Goal: Task Accomplishment & Management: Use online tool/utility

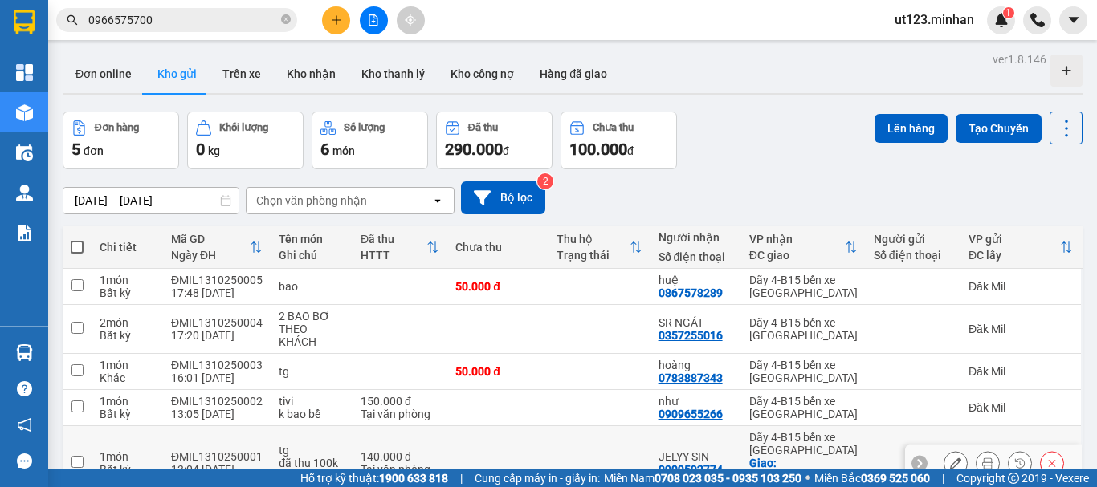
scroll to position [84, 0]
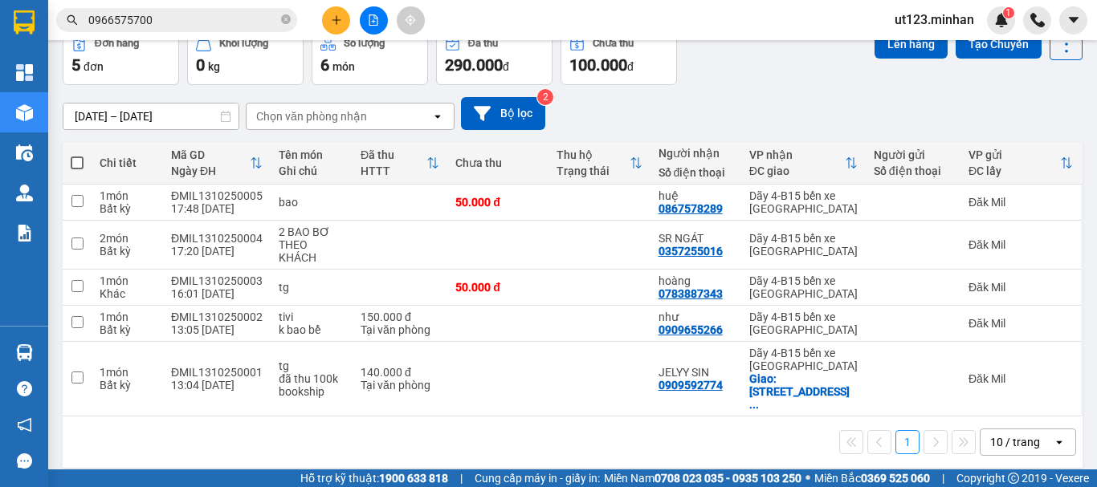
click at [990, 434] on div "10 / trang" at bounding box center [1015, 442] width 50 height 16
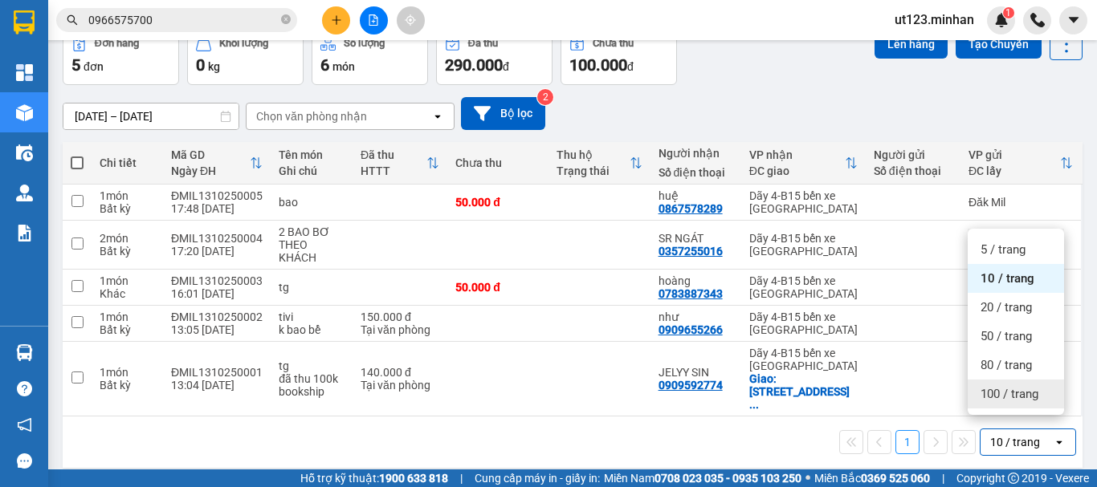
click at [1030, 386] on div "100 / trang" at bounding box center [1016, 394] width 96 height 29
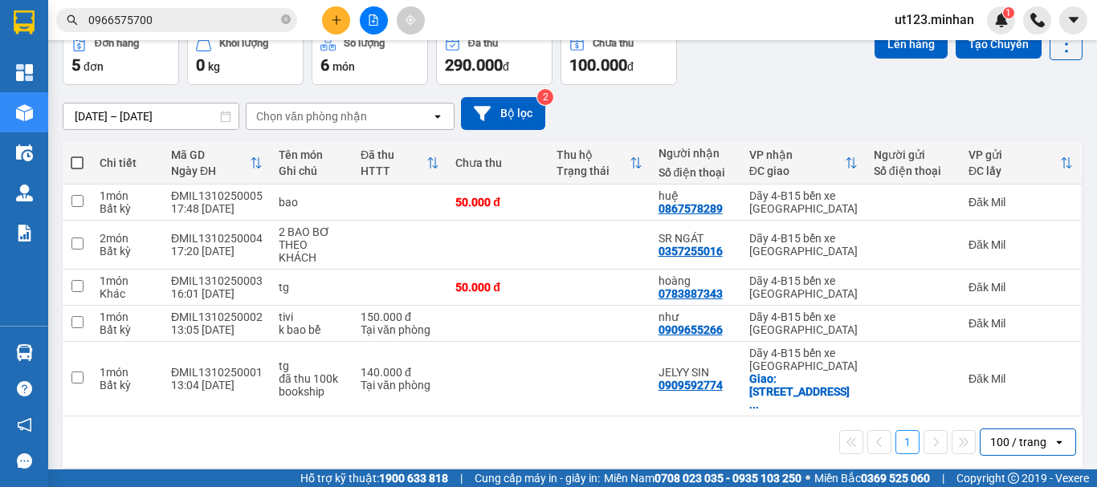
click at [83, 165] on span at bounding box center [77, 163] width 13 height 13
click at [77, 155] on input "checkbox" at bounding box center [77, 155] width 0 height 0
checkbox input "true"
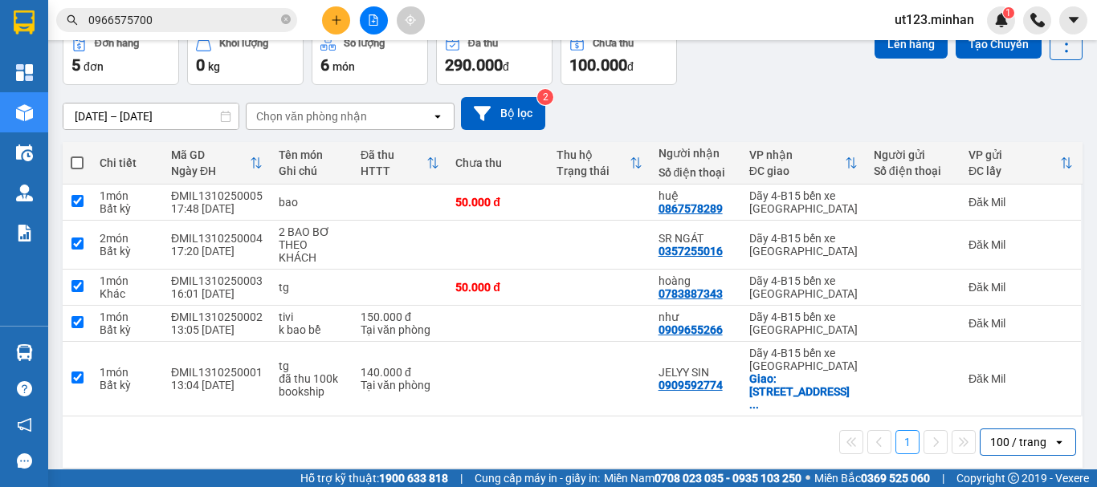
checkbox input "true"
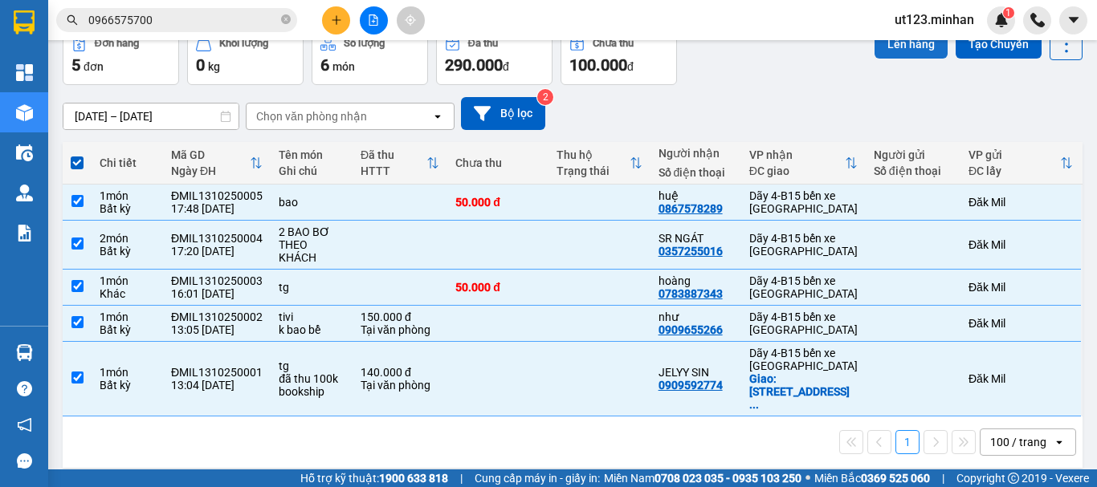
click at [887, 47] on button "Lên hàng" at bounding box center [910, 44] width 73 height 29
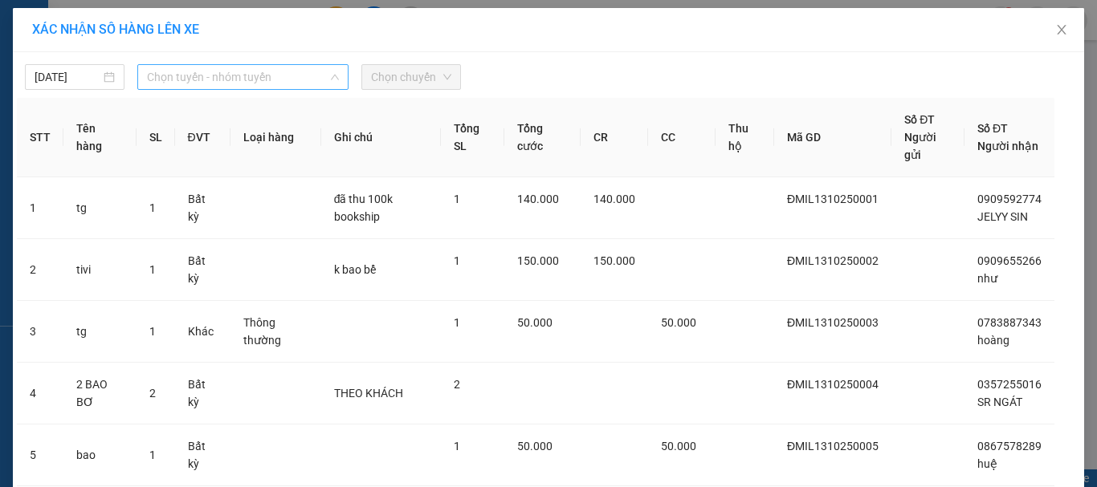
click at [234, 80] on span "Chọn tuyến - nhóm tuyến" at bounding box center [243, 77] width 192 height 24
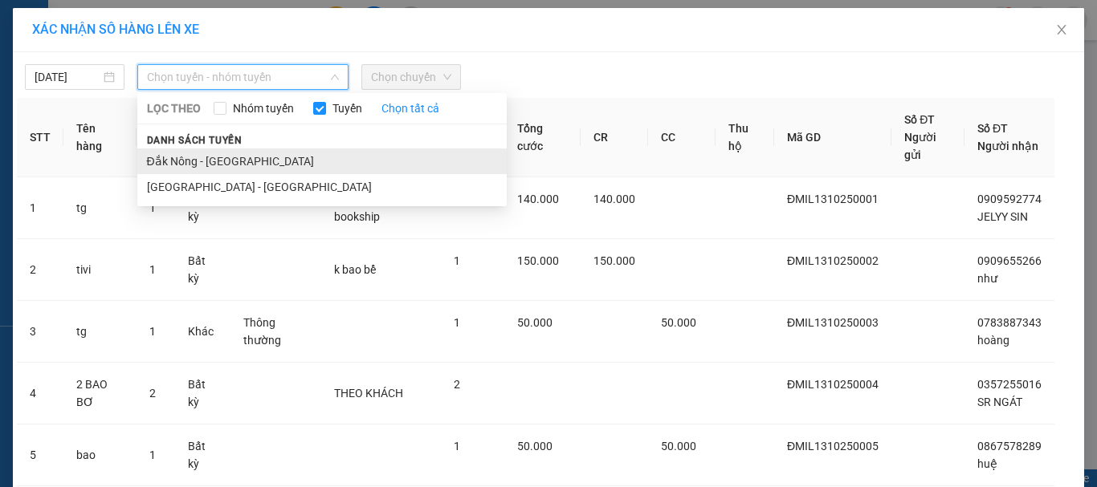
click at [226, 153] on li "Đắk Nông - [GEOGRAPHIC_DATA]" at bounding box center [321, 162] width 369 height 26
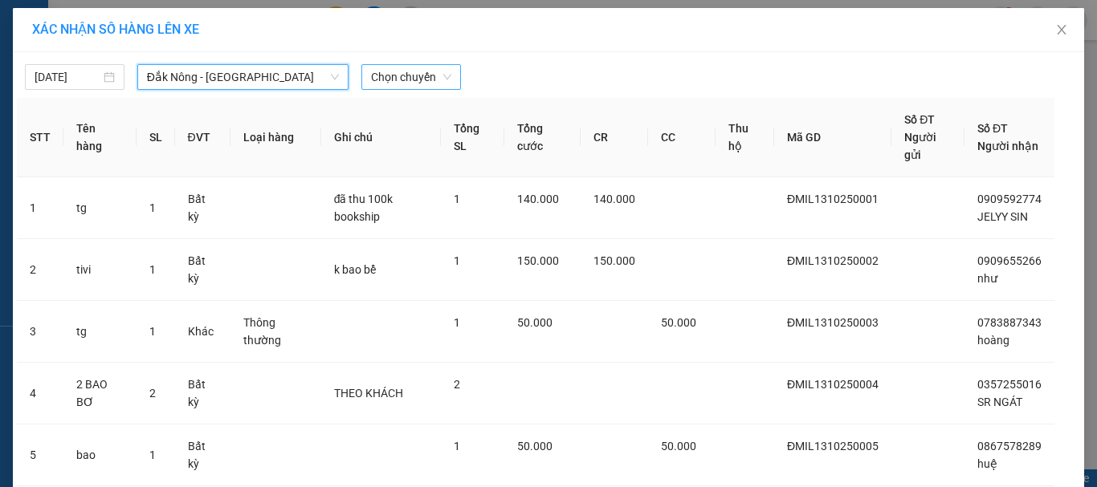
click at [422, 72] on span "Chọn chuyến" at bounding box center [411, 77] width 80 height 24
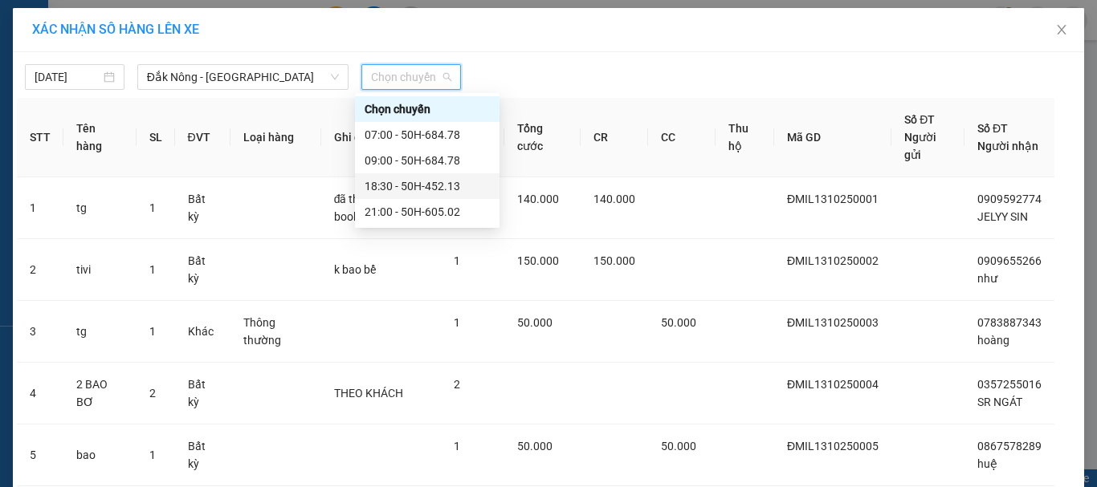
click at [438, 184] on div "18:30 - 50H-452.13" at bounding box center [427, 186] width 125 height 18
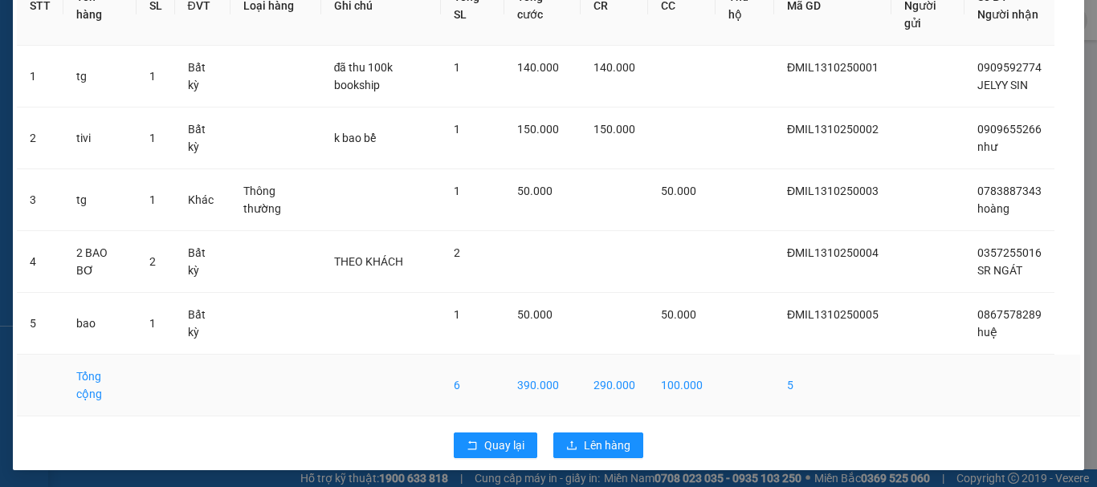
scroll to position [144, 0]
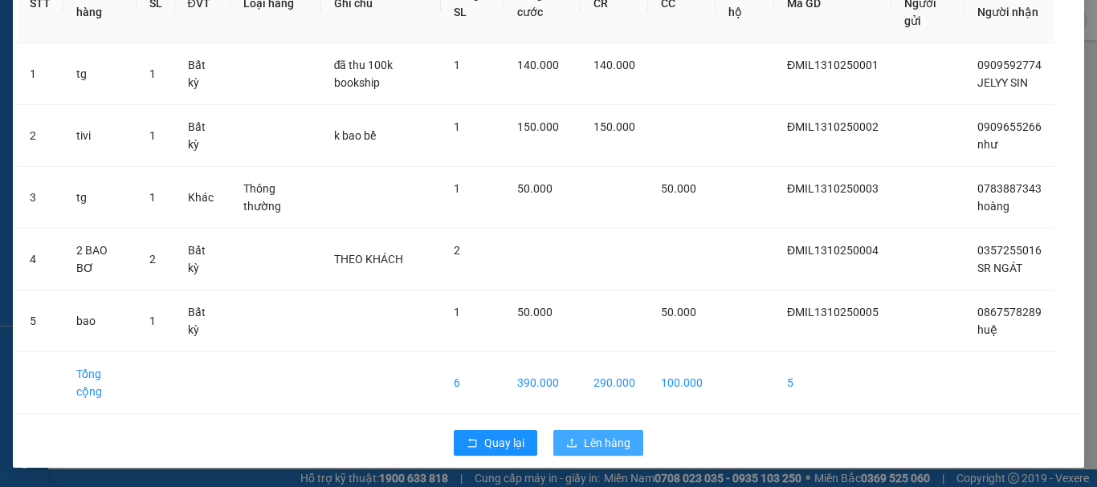
click at [607, 435] on span "Lên hàng" at bounding box center [607, 443] width 47 height 18
